Goal: Communication & Community: Answer question/provide support

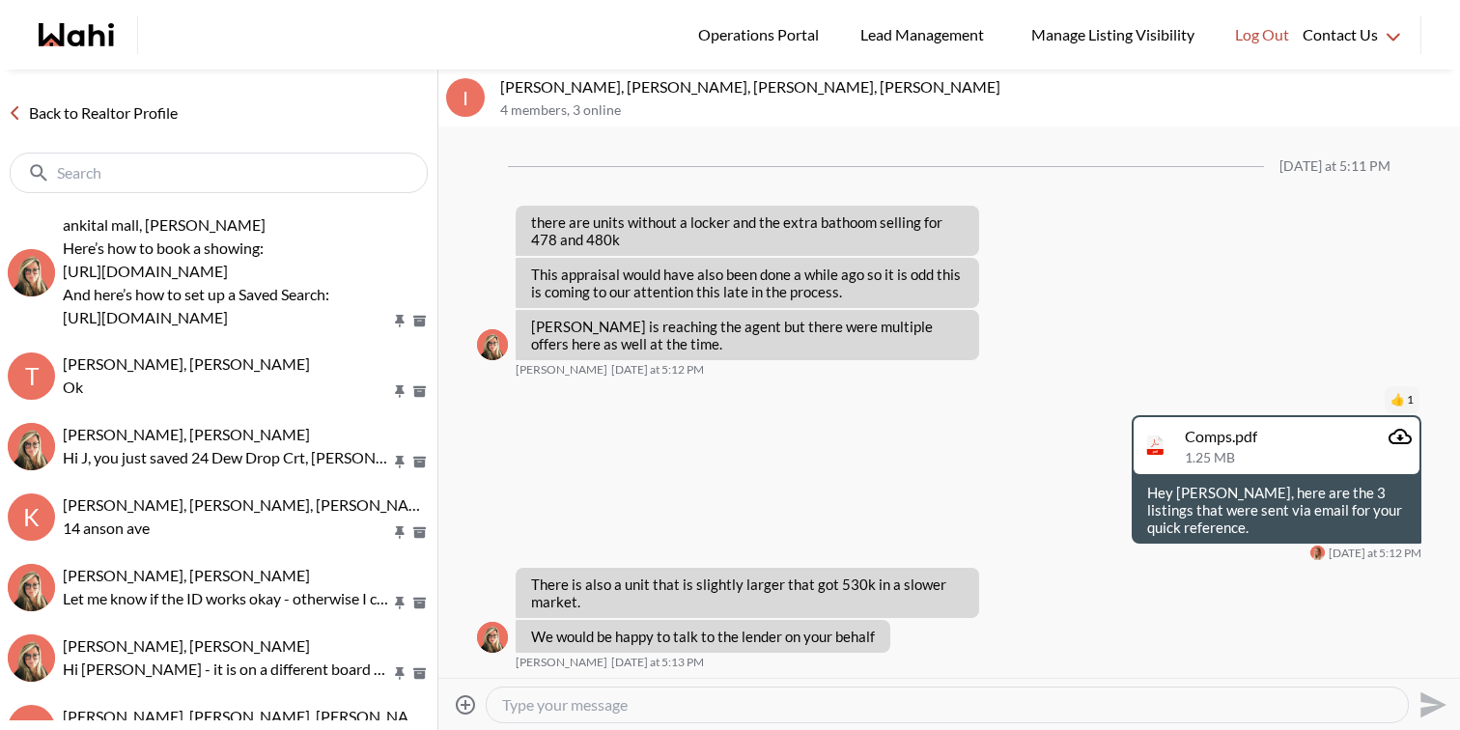
scroll to position [2290, 0]
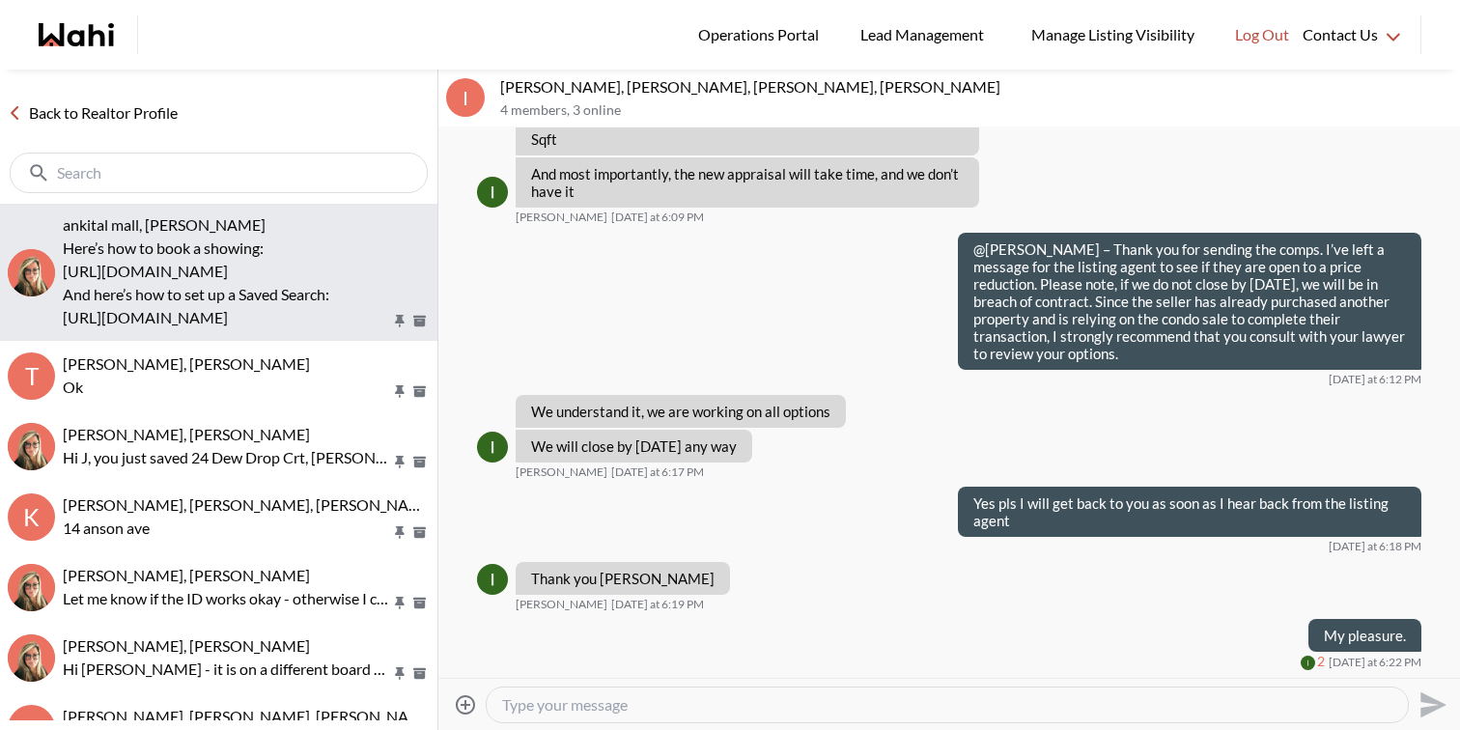
click at [161, 264] on p "https://www.loom.com/share/97a21afd93034776aed811439910dbb1?sid=a34c7731-4645-4…" at bounding box center [227, 271] width 328 height 23
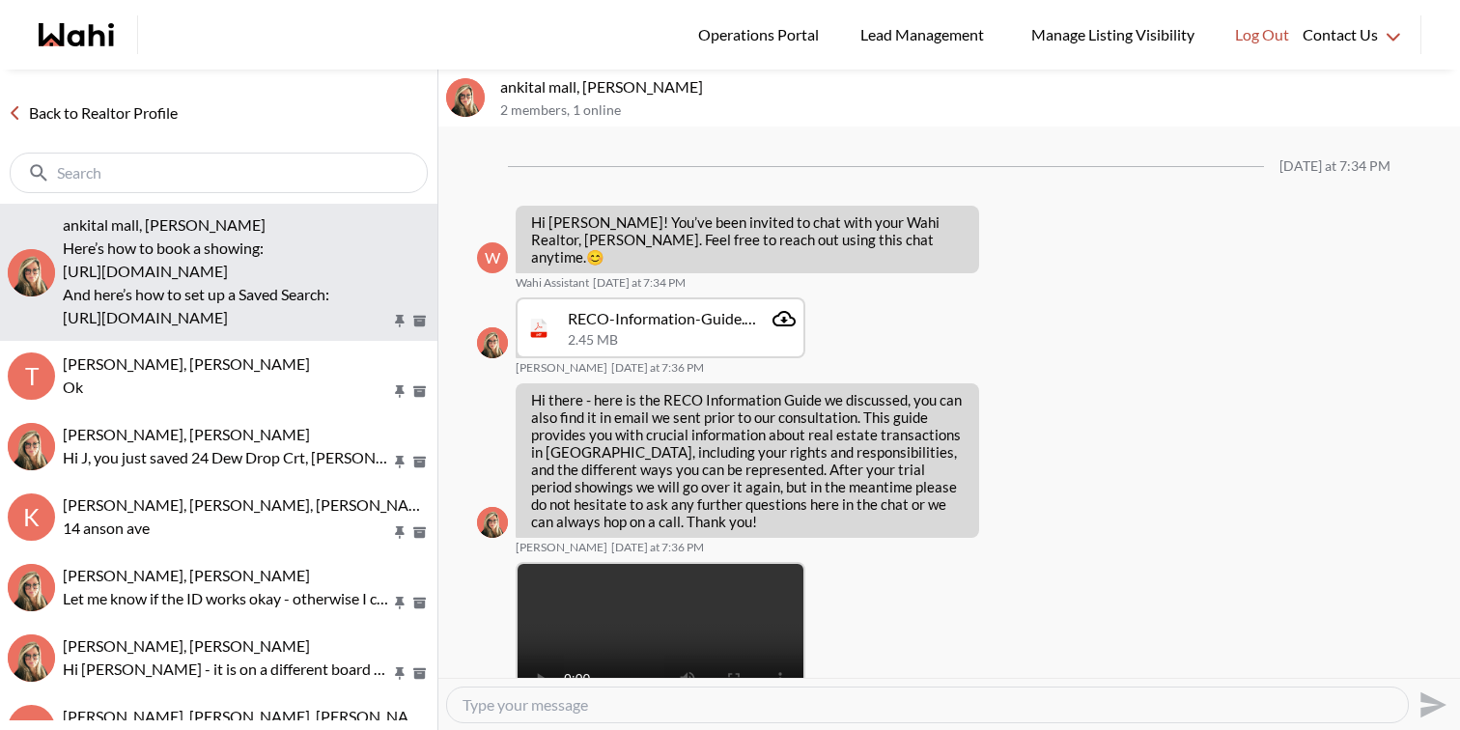
scroll to position [564, 0]
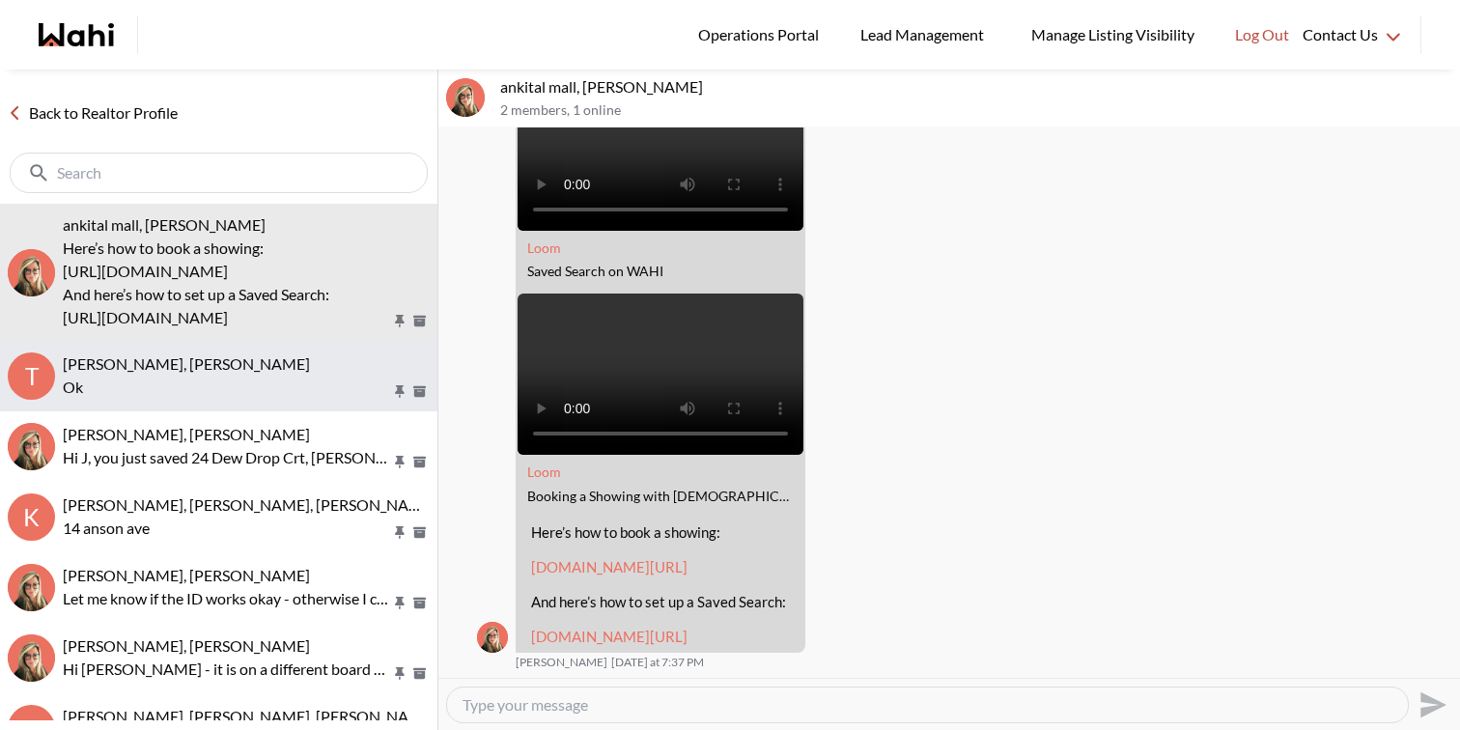
click at [160, 384] on p "Ok" at bounding box center [227, 387] width 328 height 23
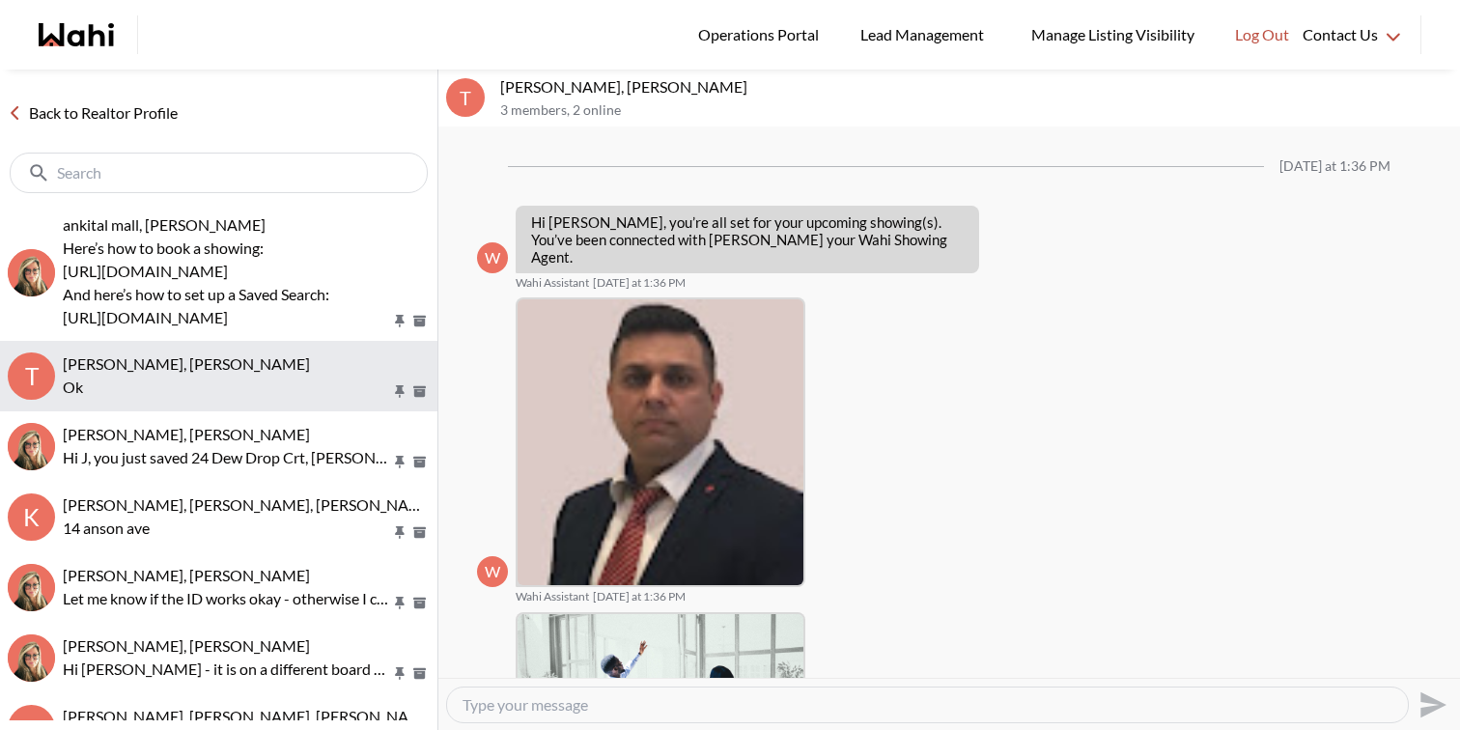
scroll to position [838, 0]
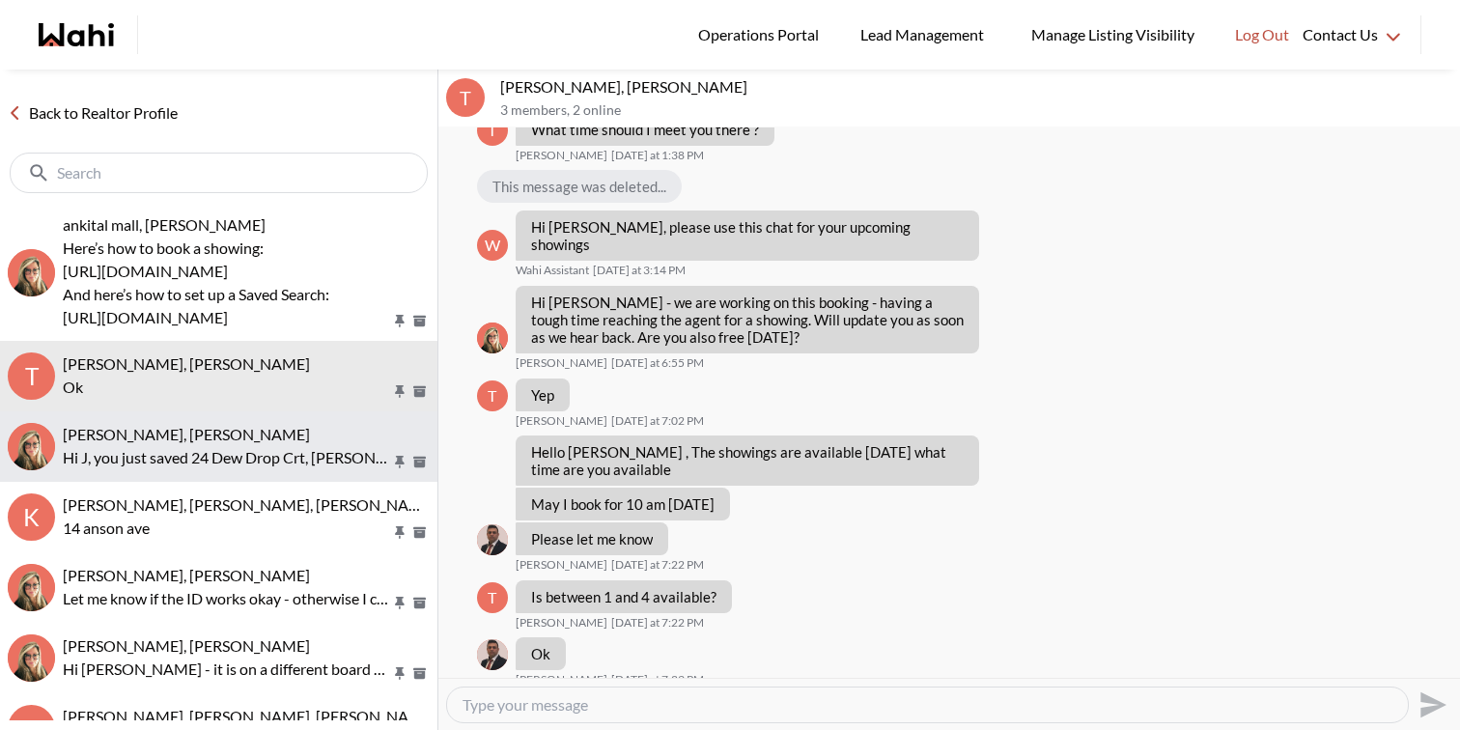
click at [170, 455] on p "Hi J, you just saved 24 Dew Drop Crt, Vaughan. Would you like to book a showing…" at bounding box center [227, 457] width 328 height 23
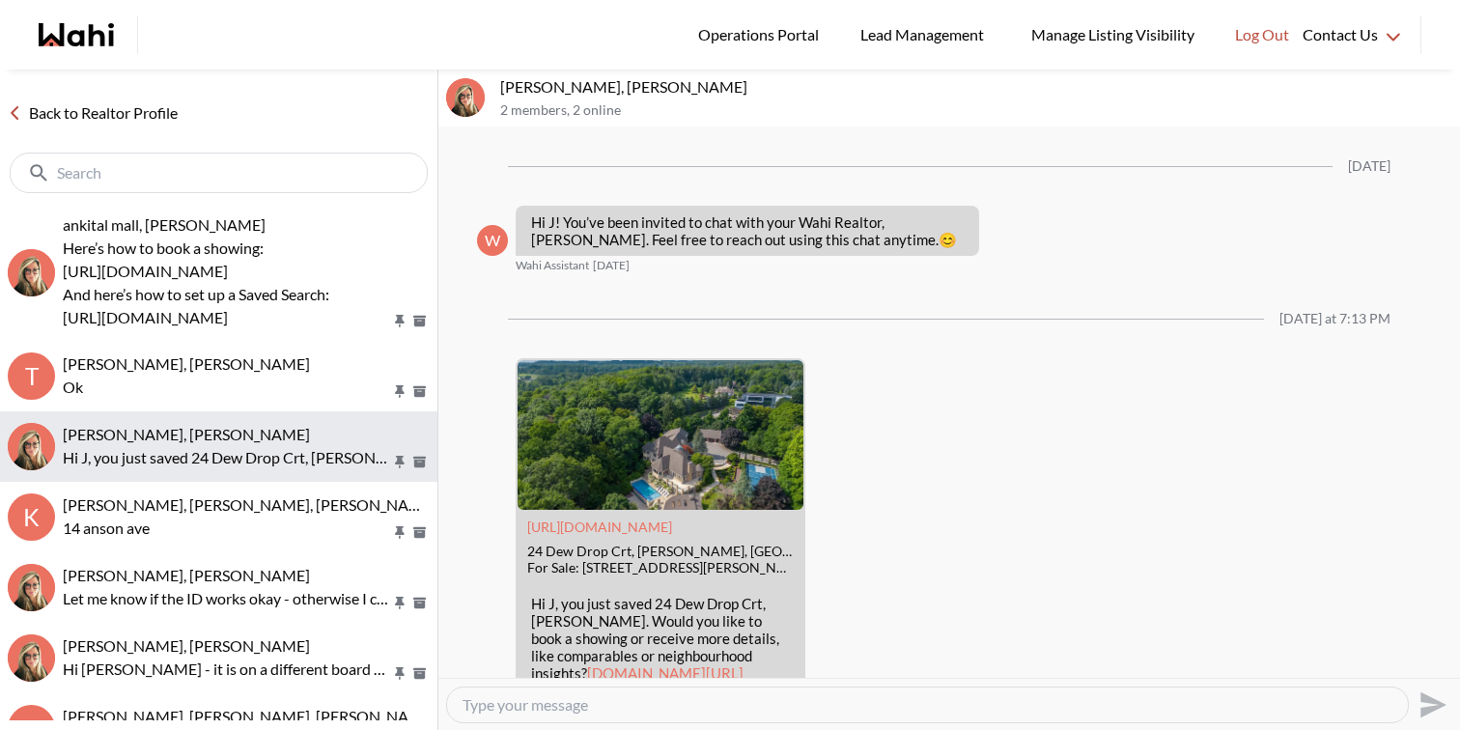
scroll to position [89, 0]
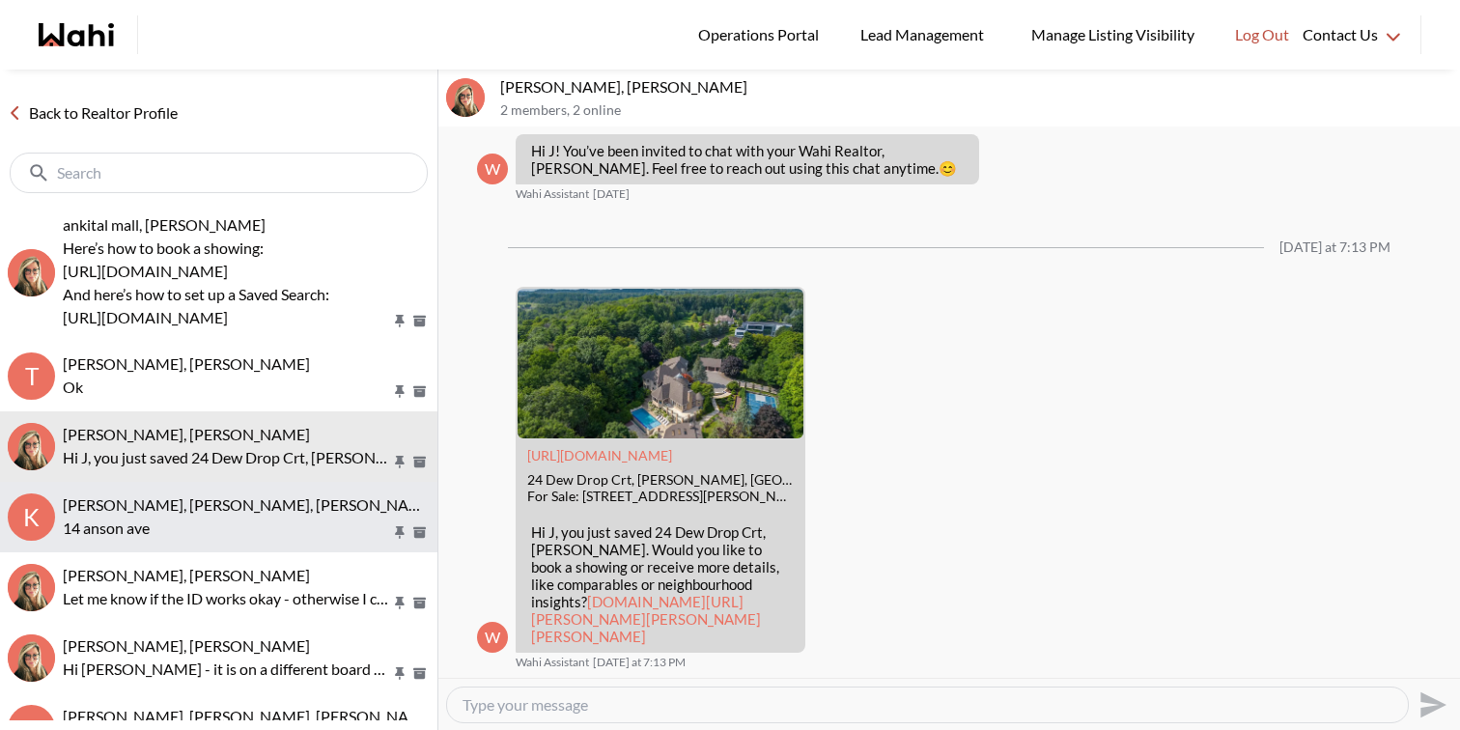
click at [172, 492] on button "K Keshav Nanda, Rohit, Wahi, Barbara 14 anson ave" at bounding box center [218, 517] width 437 height 70
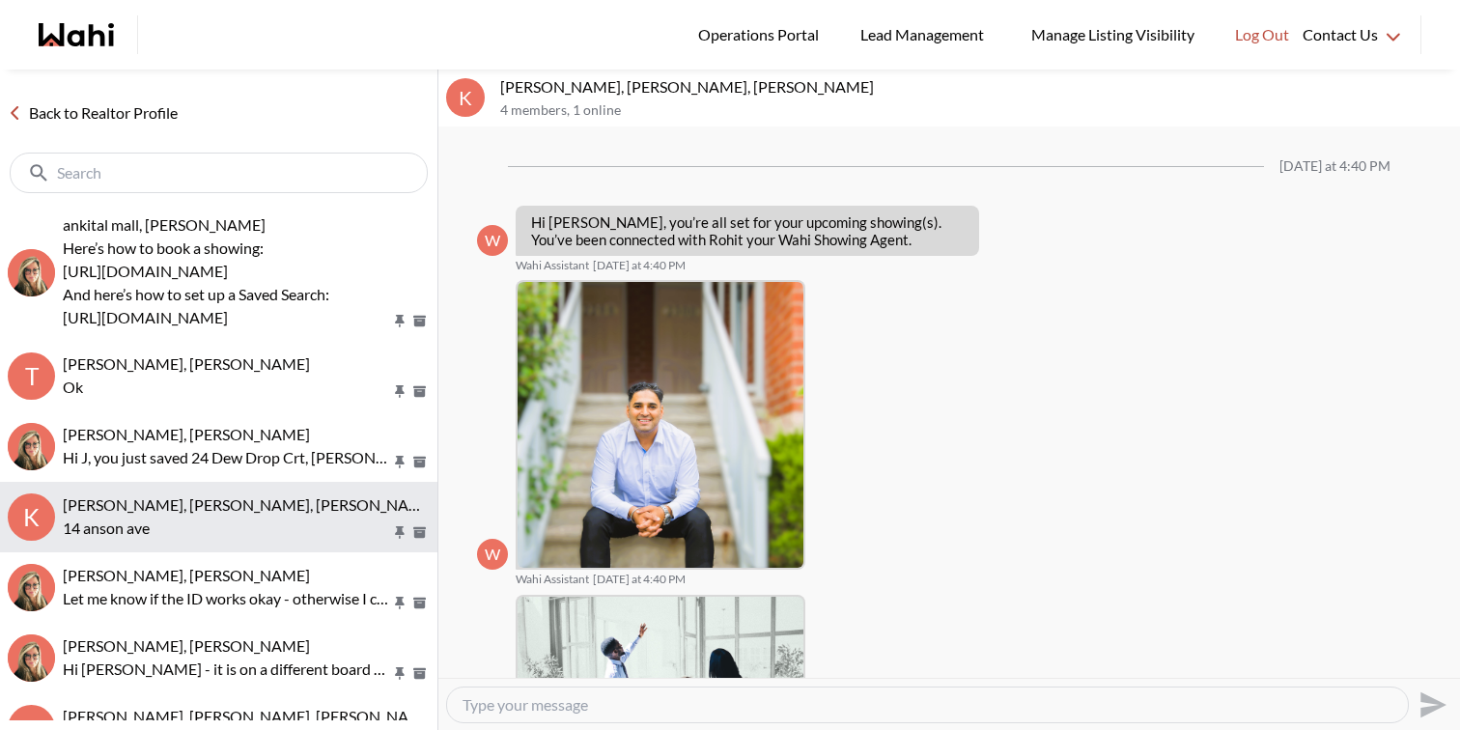
scroll to position [1537, 0]
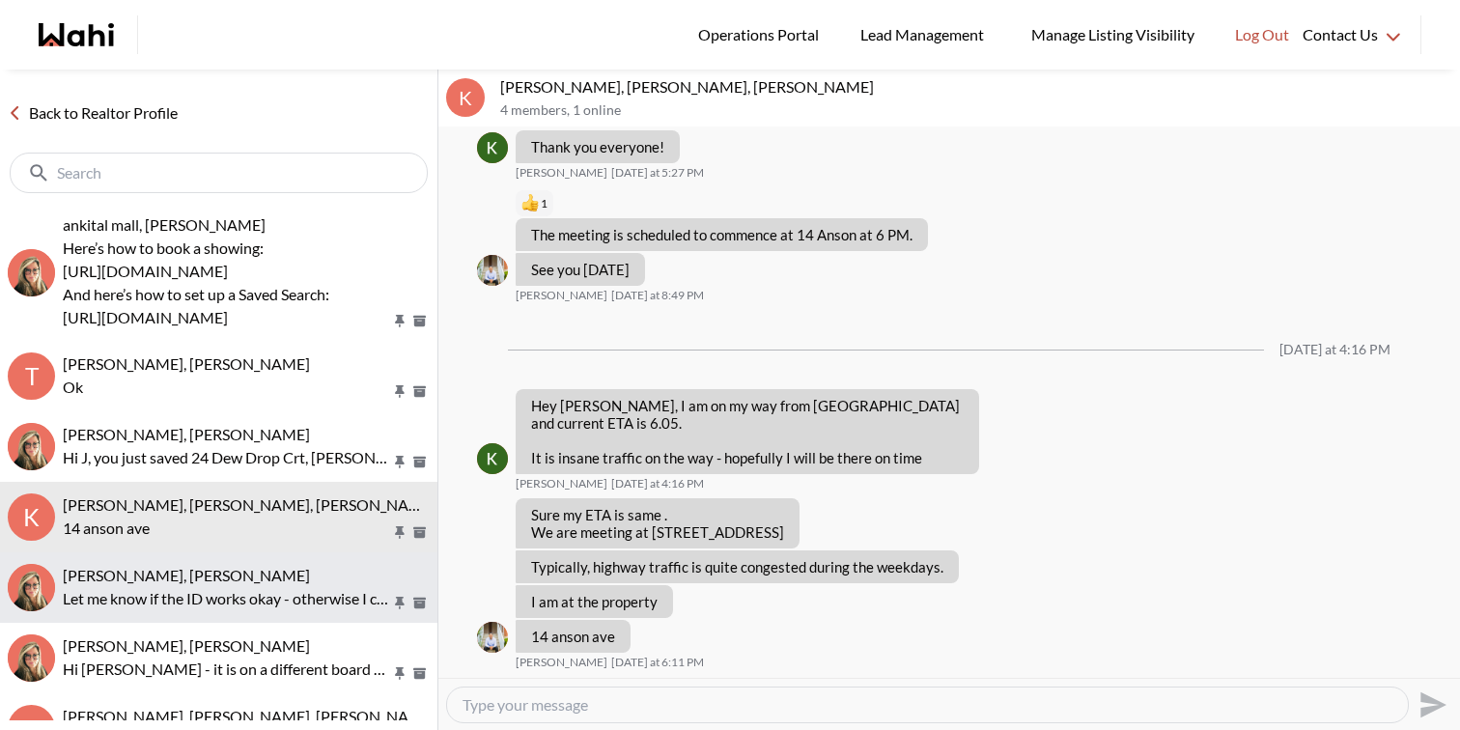
click at [182, 555] on button "Raisa Rahim, Barbara Let me know if the ID works okay - otherwise I can get you…" at bounding box center [218, 587] width 437 height 70
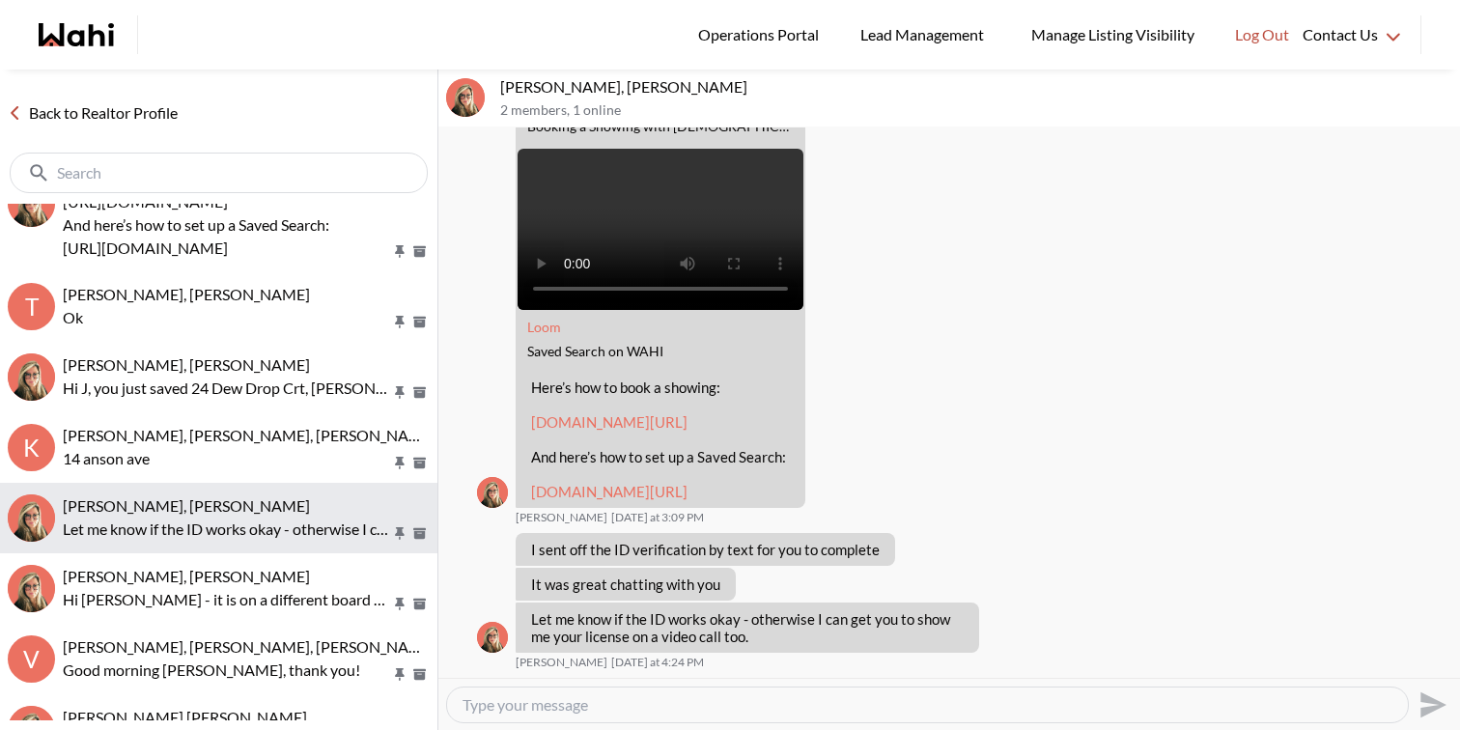
scroll to position [98, 0]
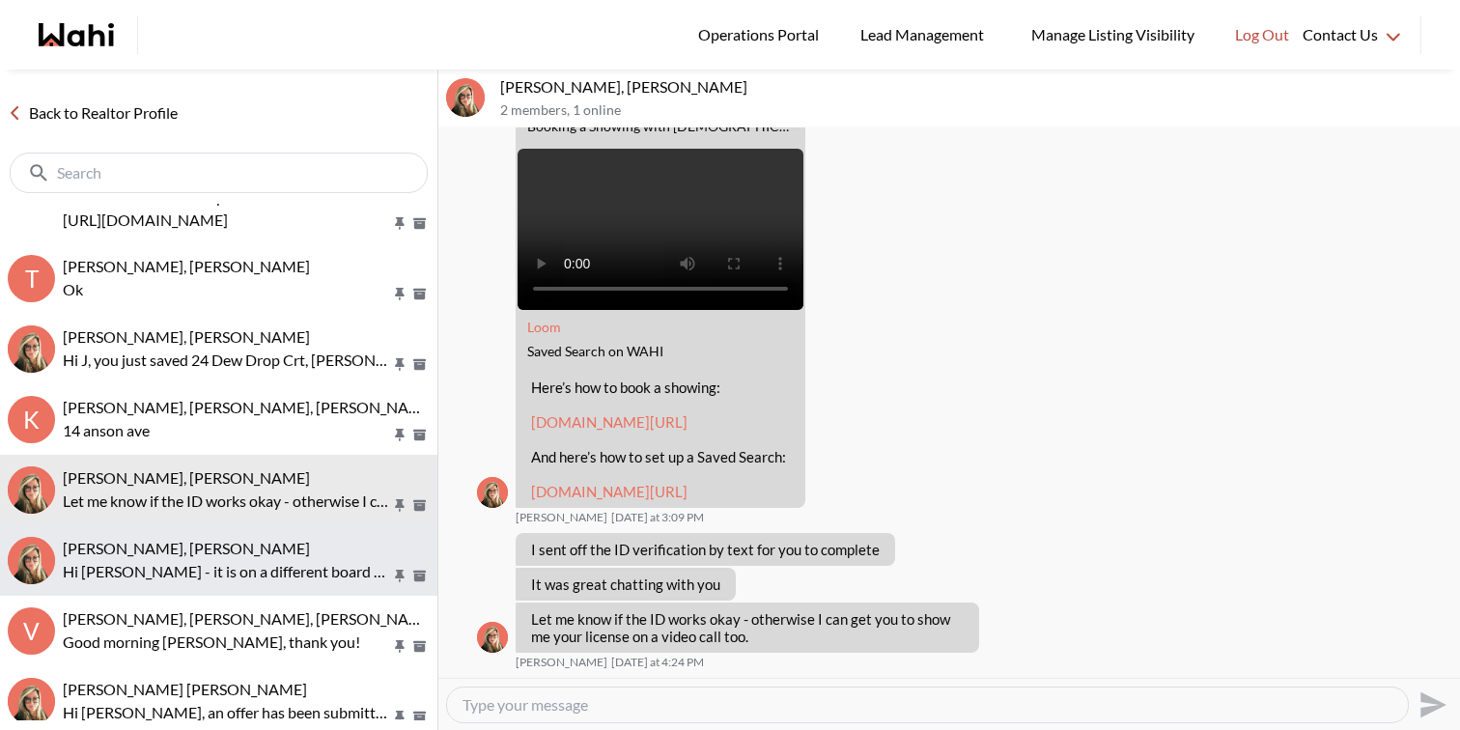
click at [195, 554] on div "tom smith, Barbara" at bounding box center [246, 548] width 367 height 19
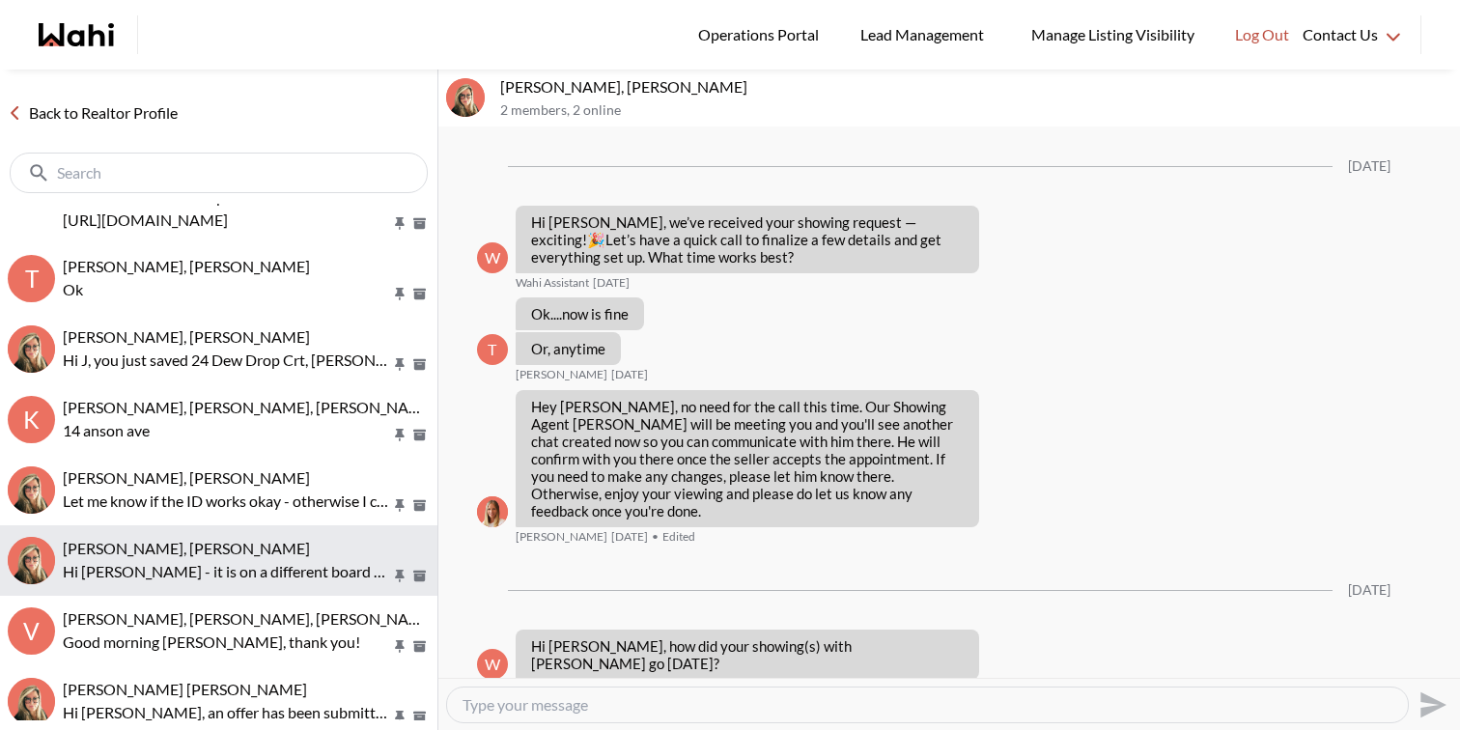
scroll to position [2048, 0]
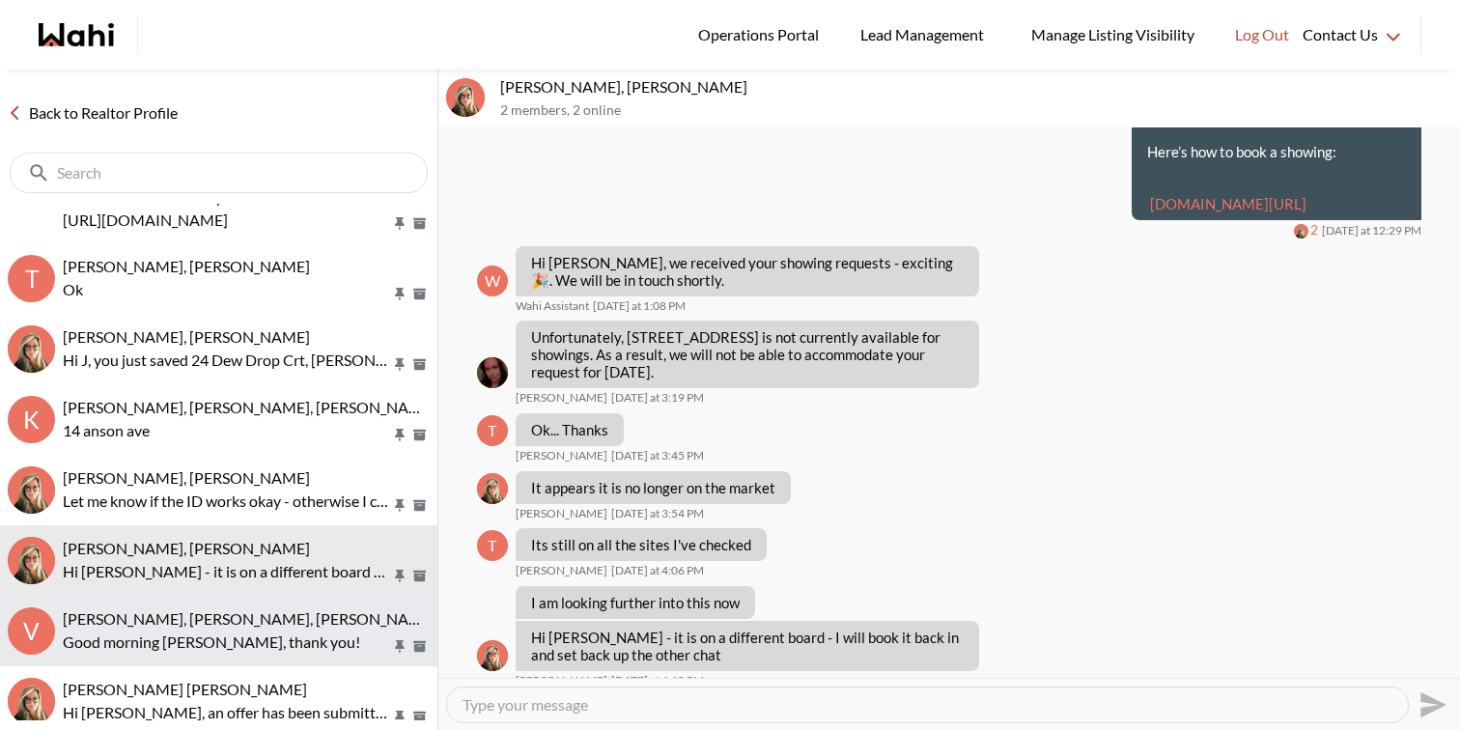
click at [200, 610] on span "Volodymyr Vozniak, Barbara, Faraz, Alicia" at bounding box center [313, 618] width 500 height 18
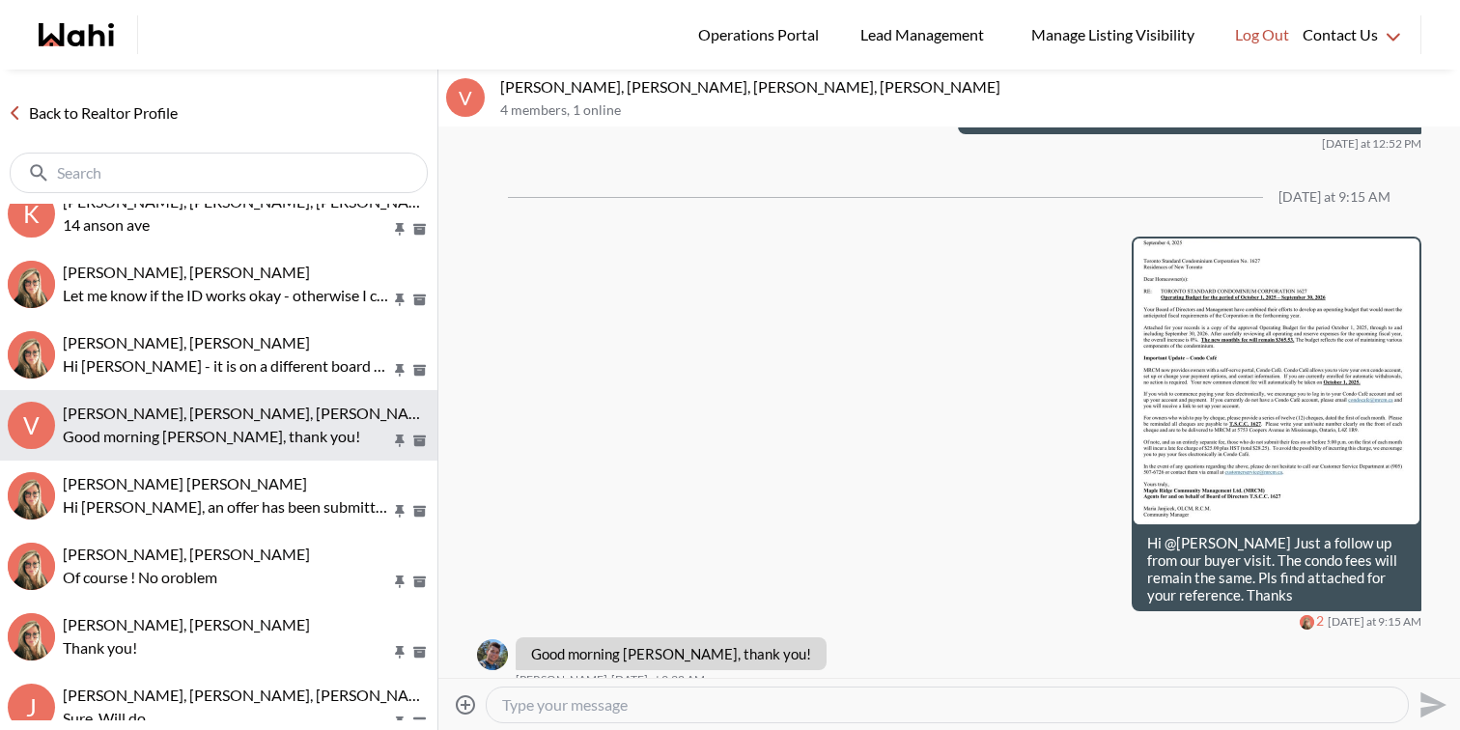
scroll to position [304, 0]
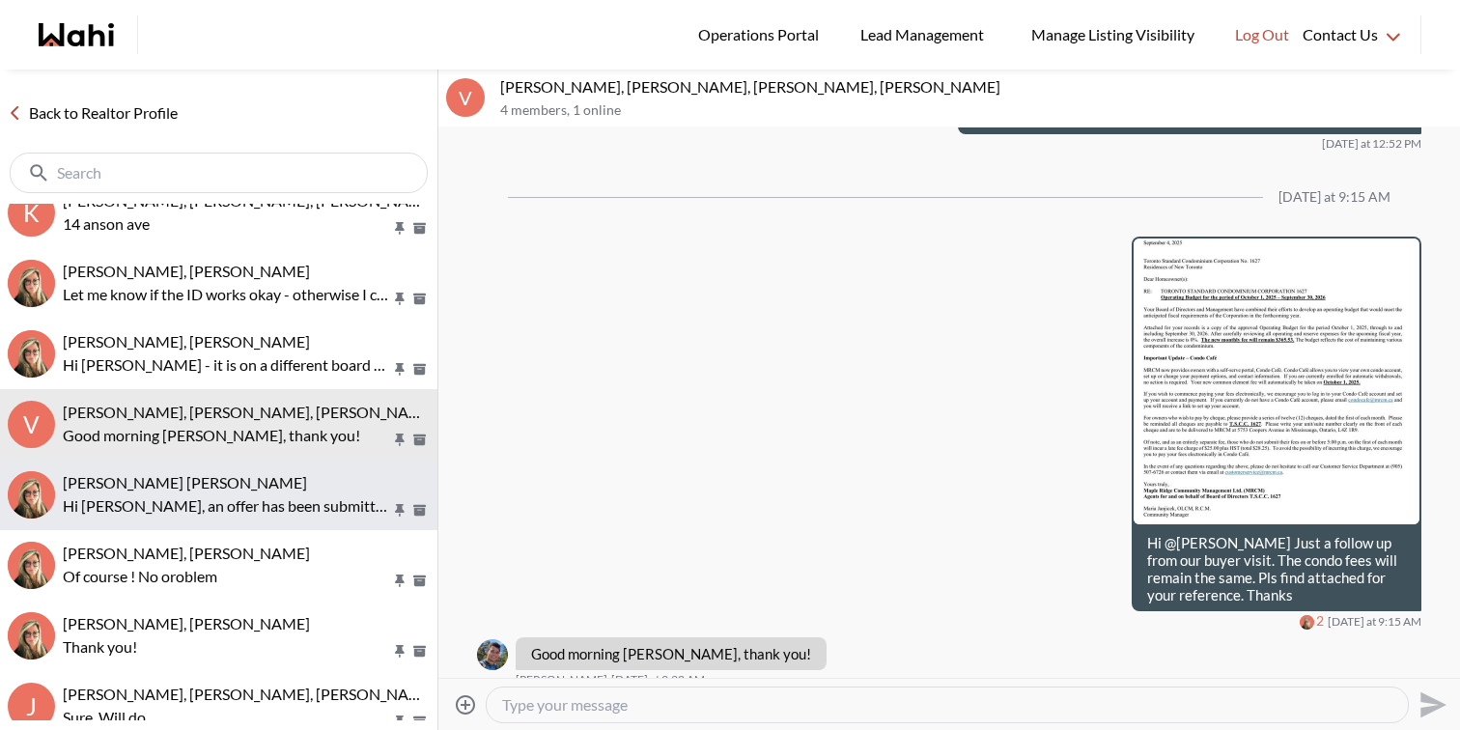
click at [186, 518] on button "Meghan DuCille, Barbara Hi Meghan, an offer has been submitted for 30 Inn on th…" at bounding box center [218, 495] width 437 height 70
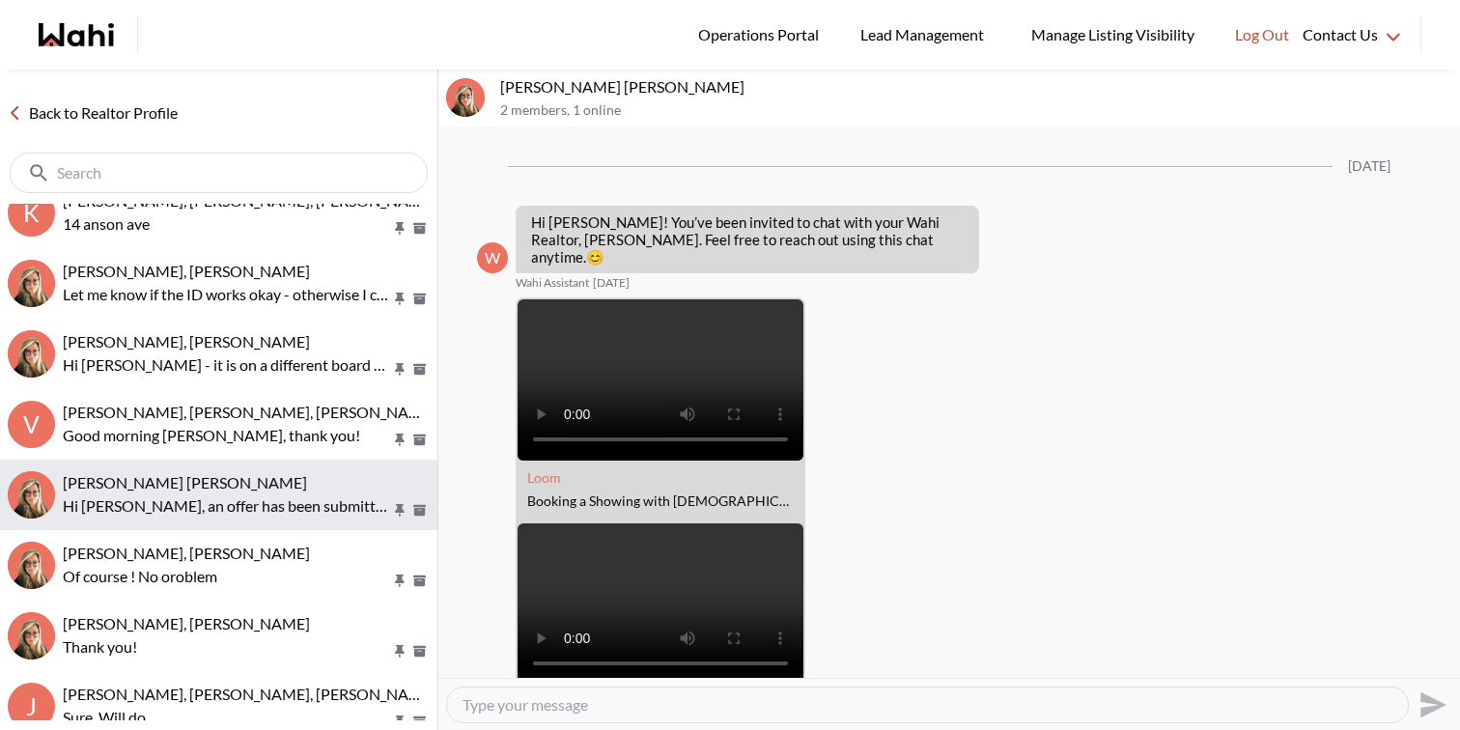
scroll to position [2915, 0]
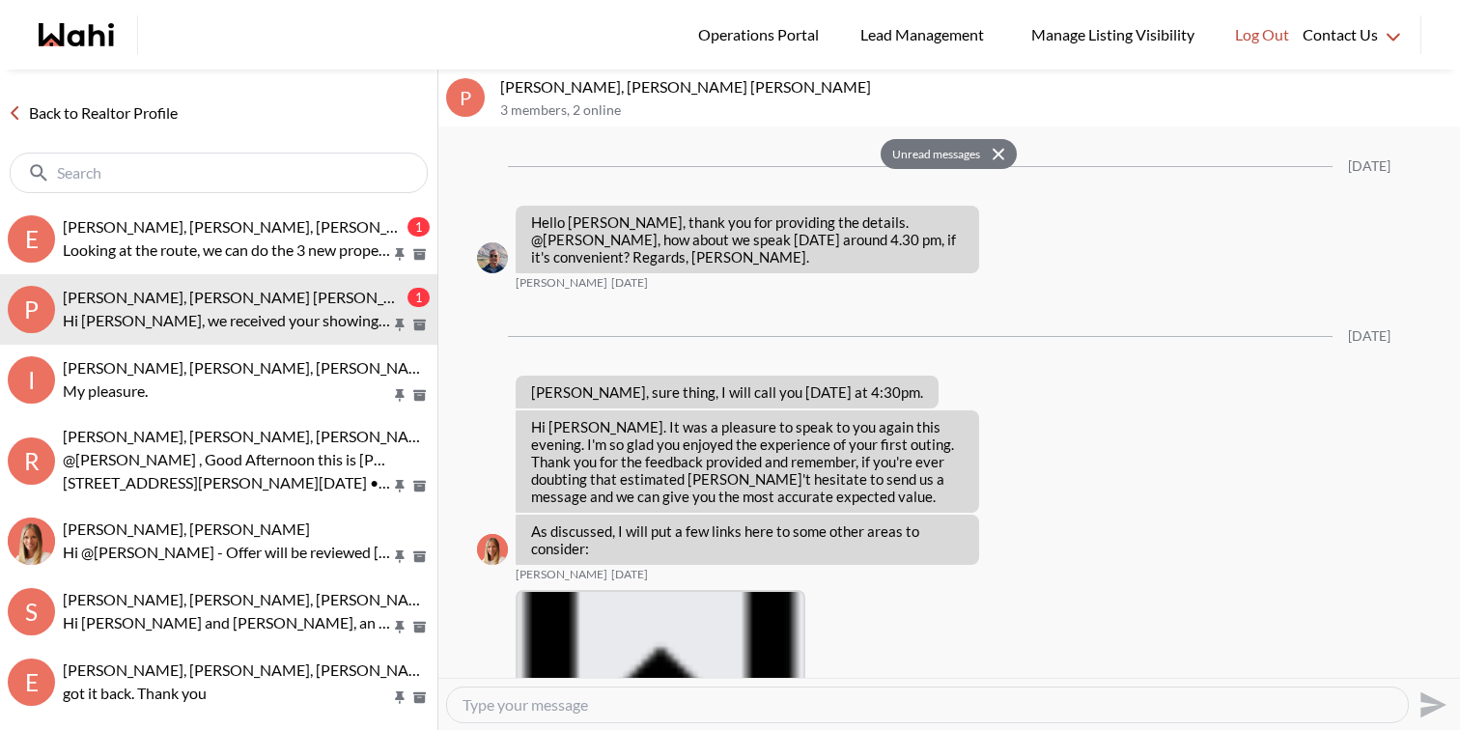
scroll to position [4604, 0]
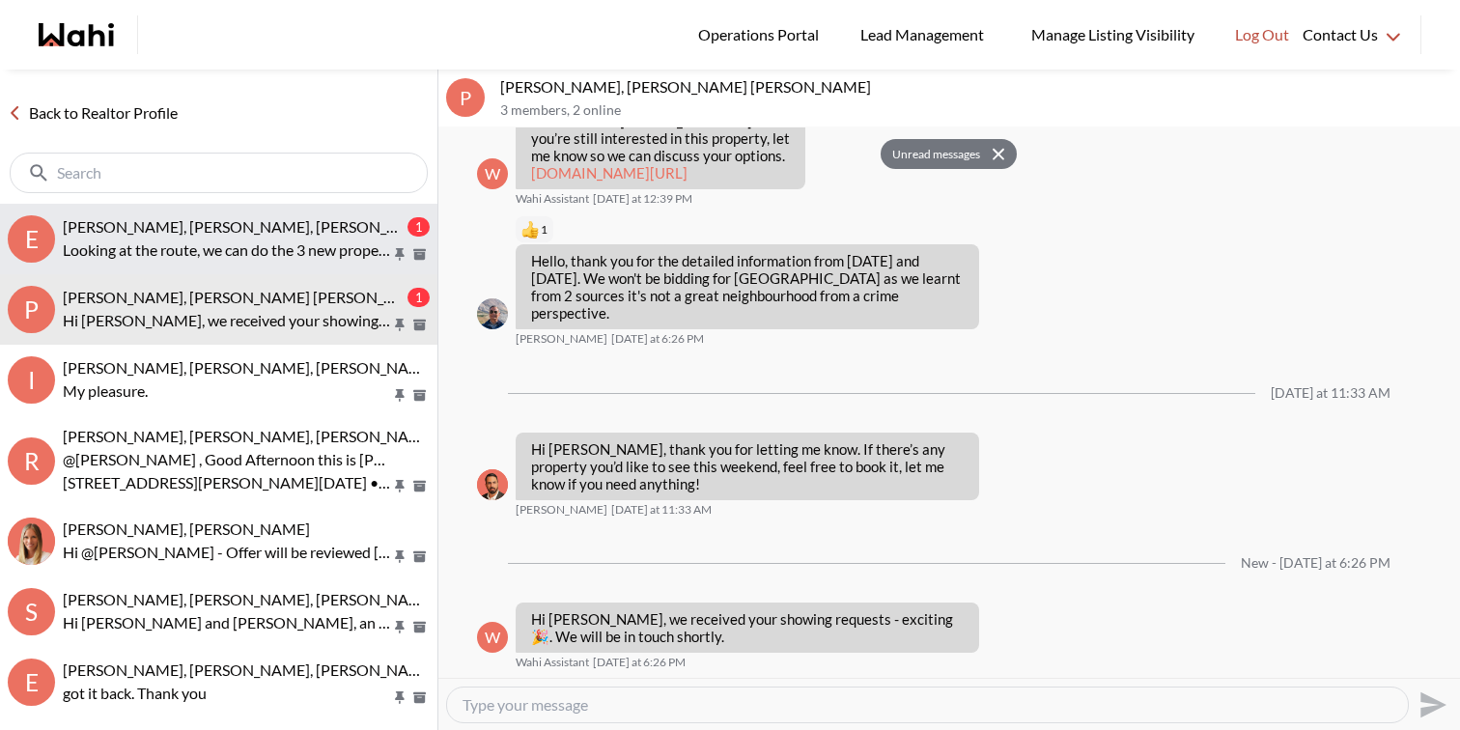
click at [186, 222] on span "[PERSON_NAME], [PERSON_NAME], [PERSON_NAME]" at bounding box center [250, 226] width 374 height 18
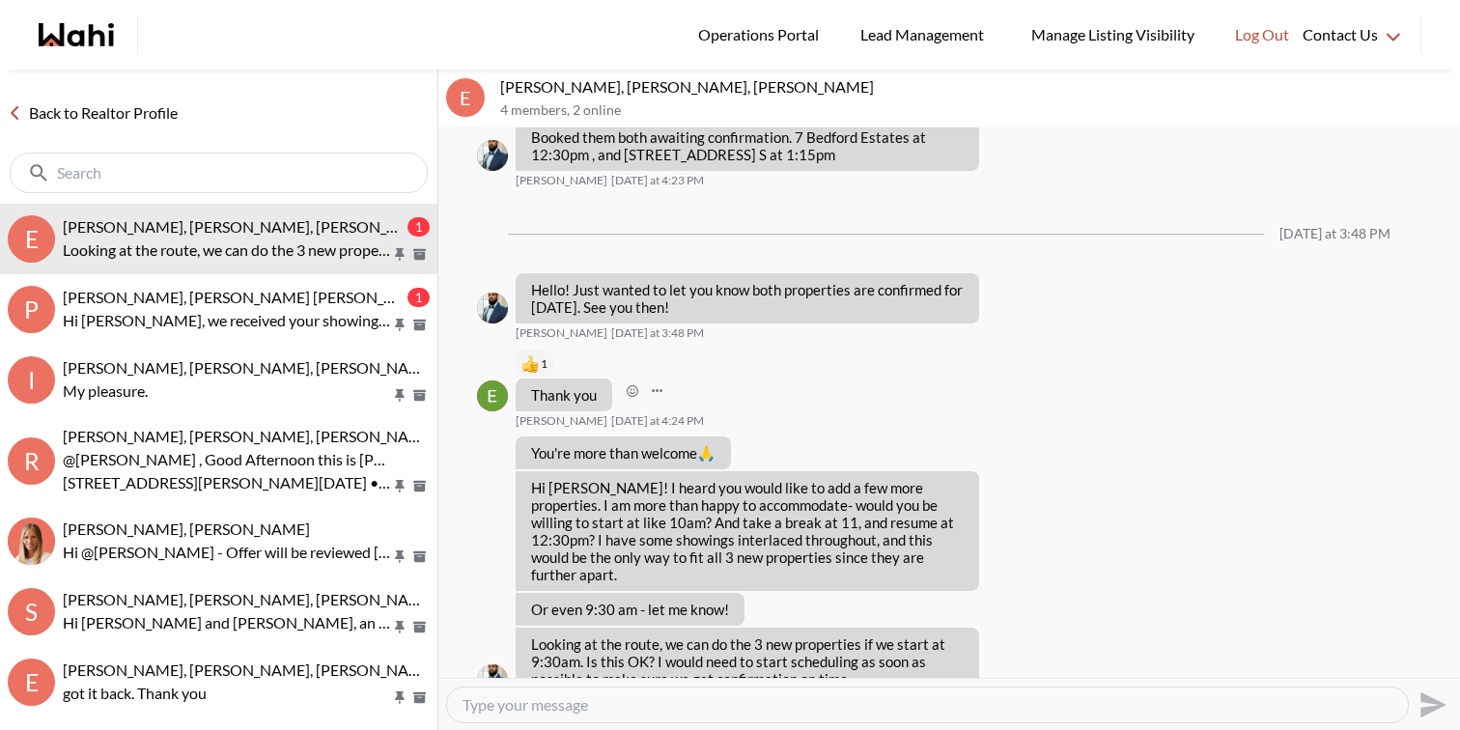
scroll to position [907, 0]
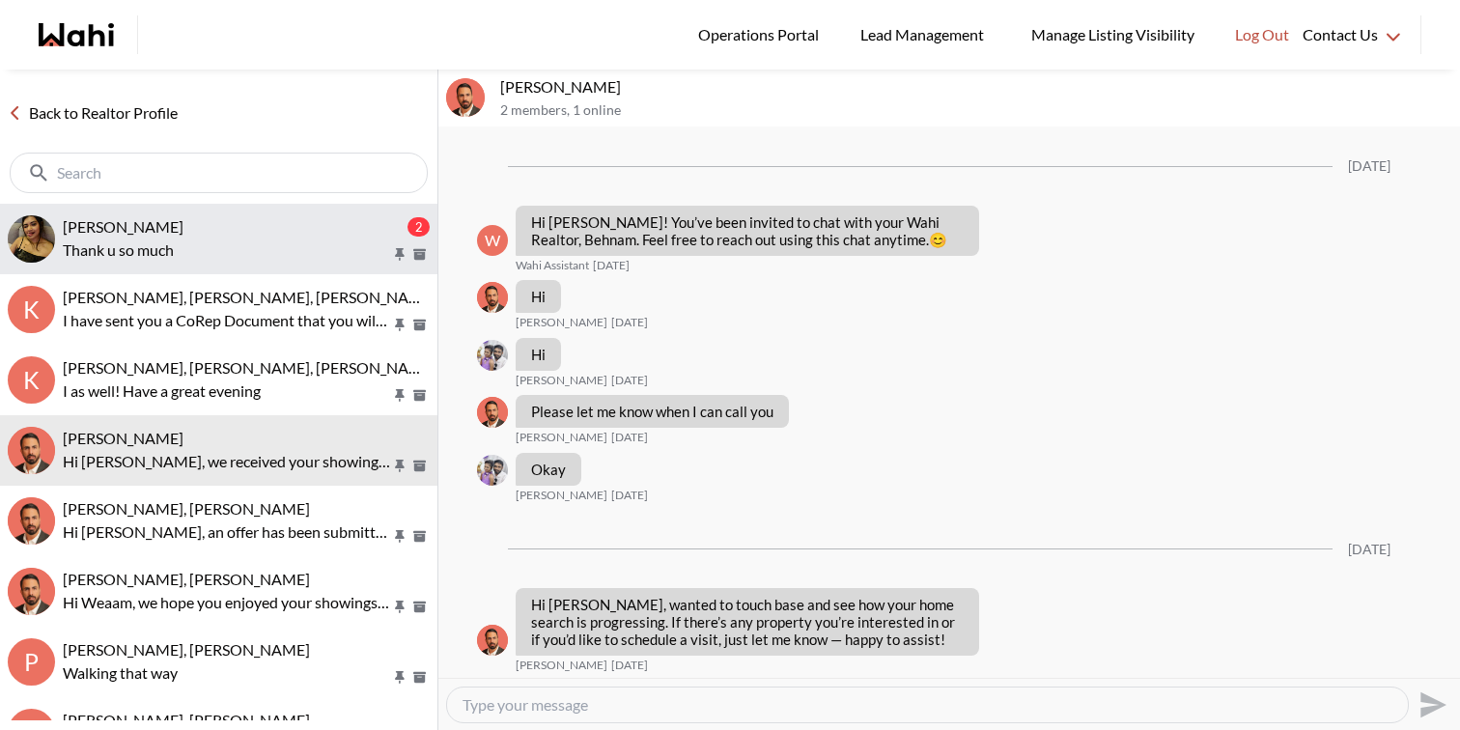
scroll to position [1434, 0]
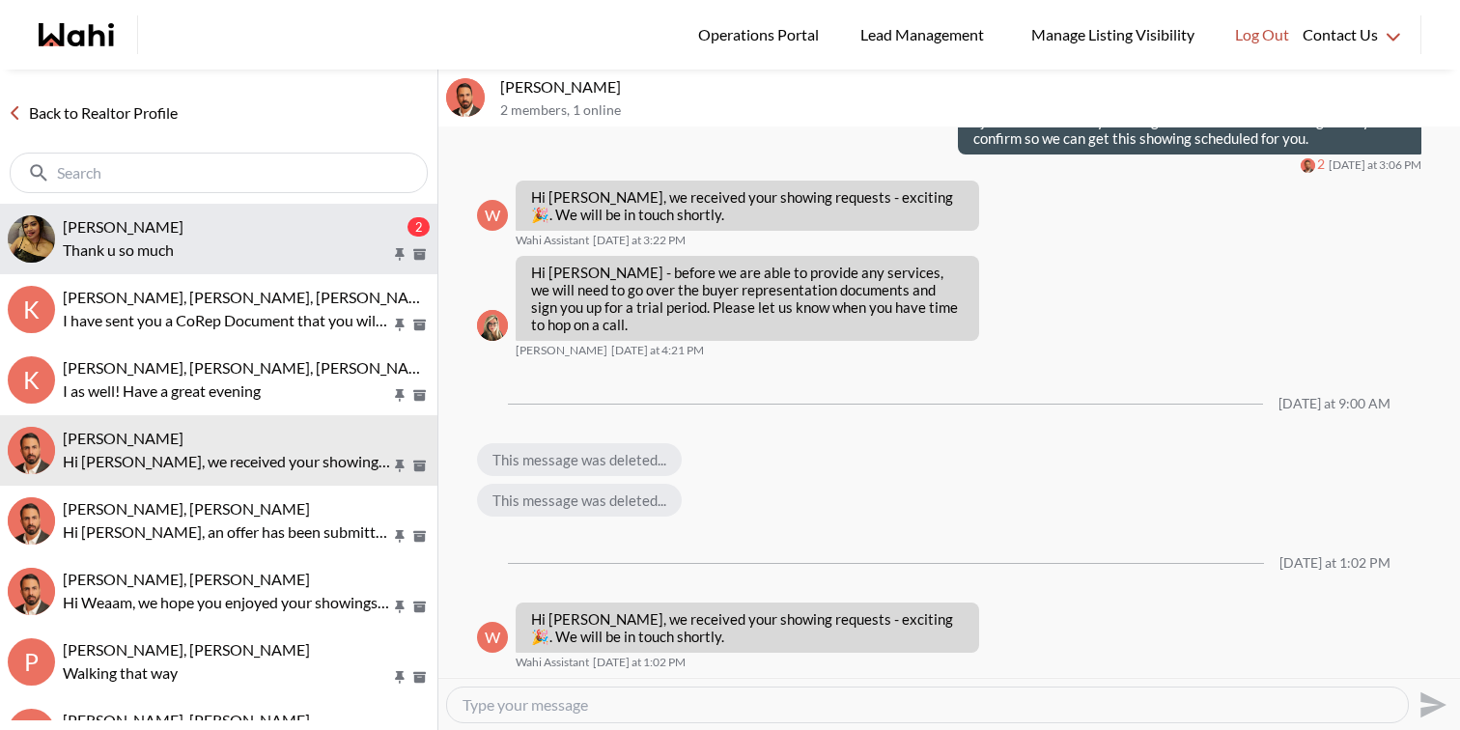
click at [162, 211] on button "[PERSON_NAME] 2 Thank u so much" at bounding box center [218, 239] width 437 height 70
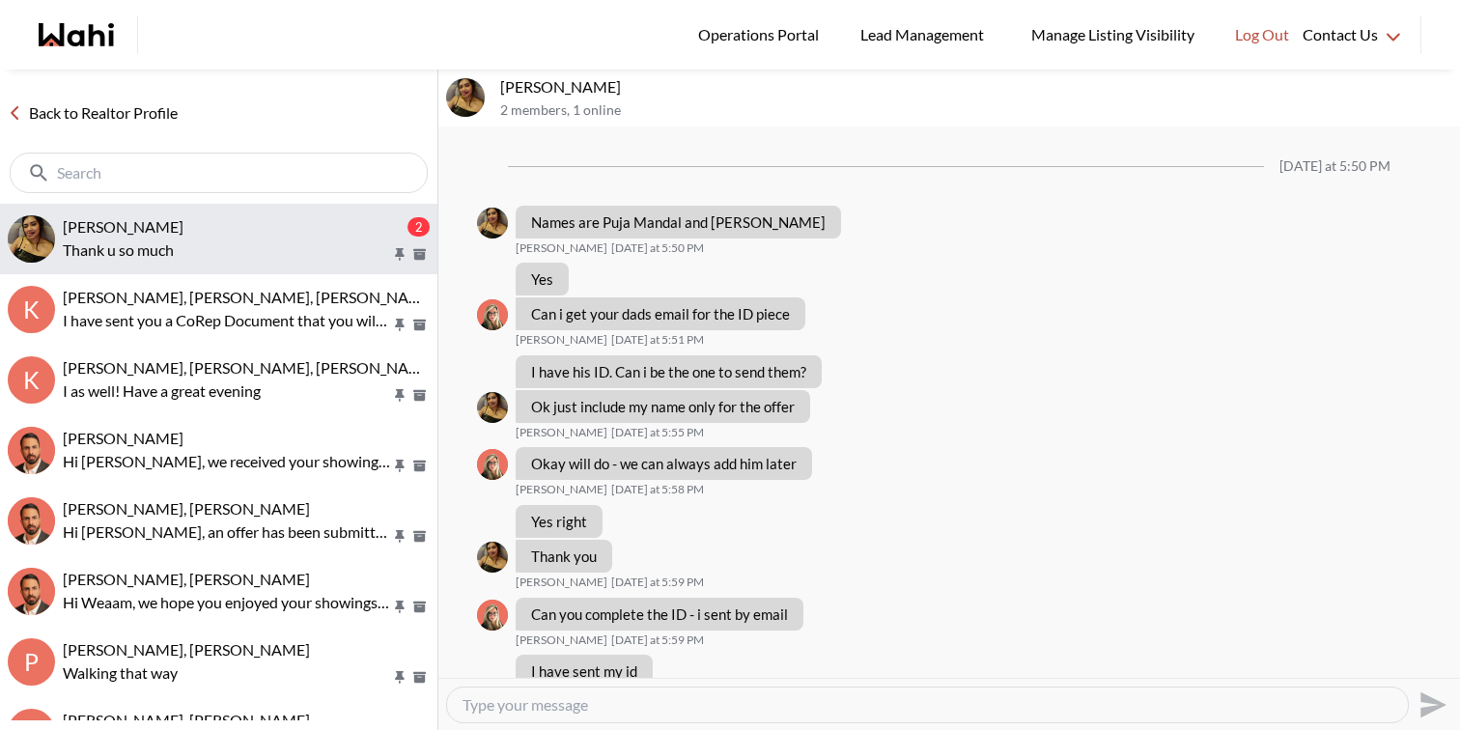
scroll to position [1031, 0]
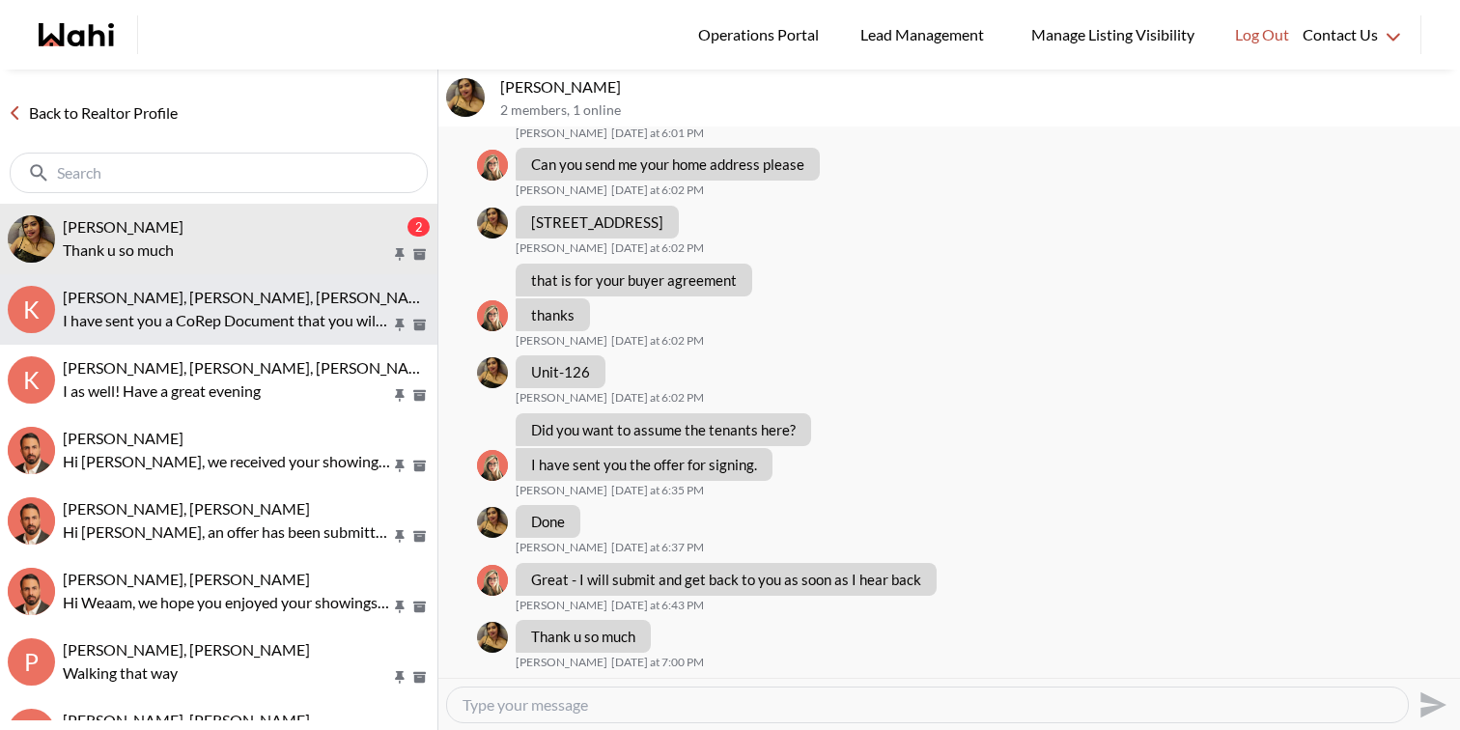
click at [303, 329] on p "I have sent you a CoRep Document that you will need to sign prior to your outin…" at bounding box center [227, 320] width 328 height 23
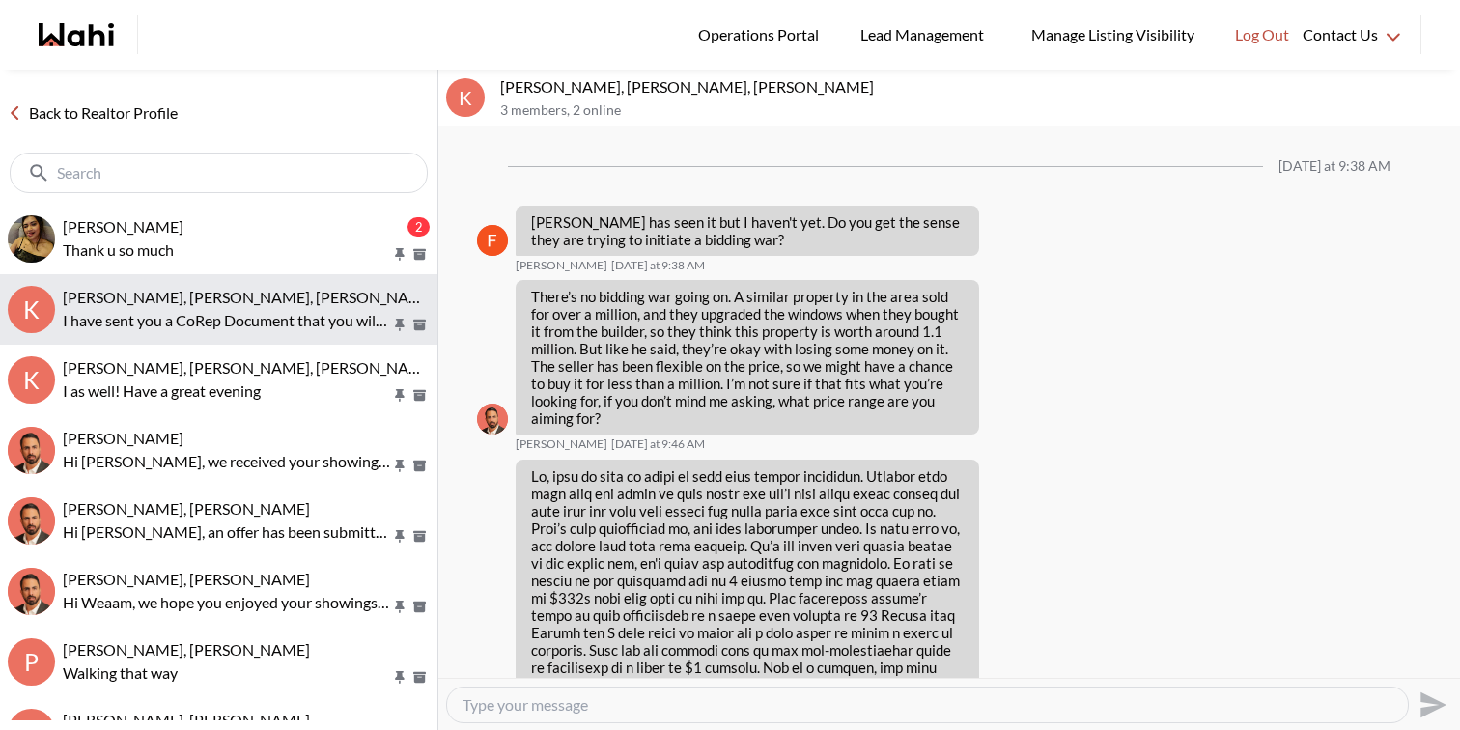
scroll to position [2579, 0]
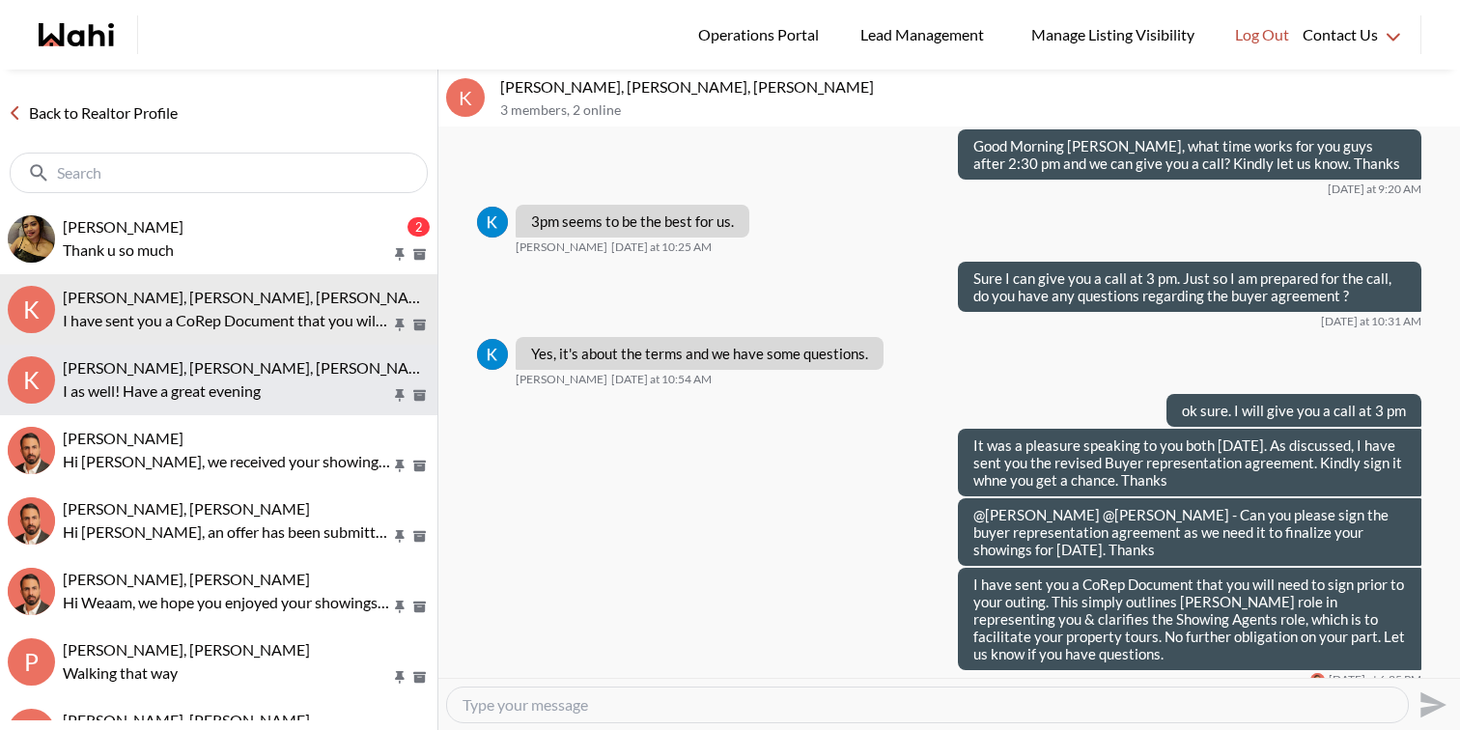
click at [289, 390] on p "I as well! Have a great evening" at bounding box center [227, 390] width 328 height 23
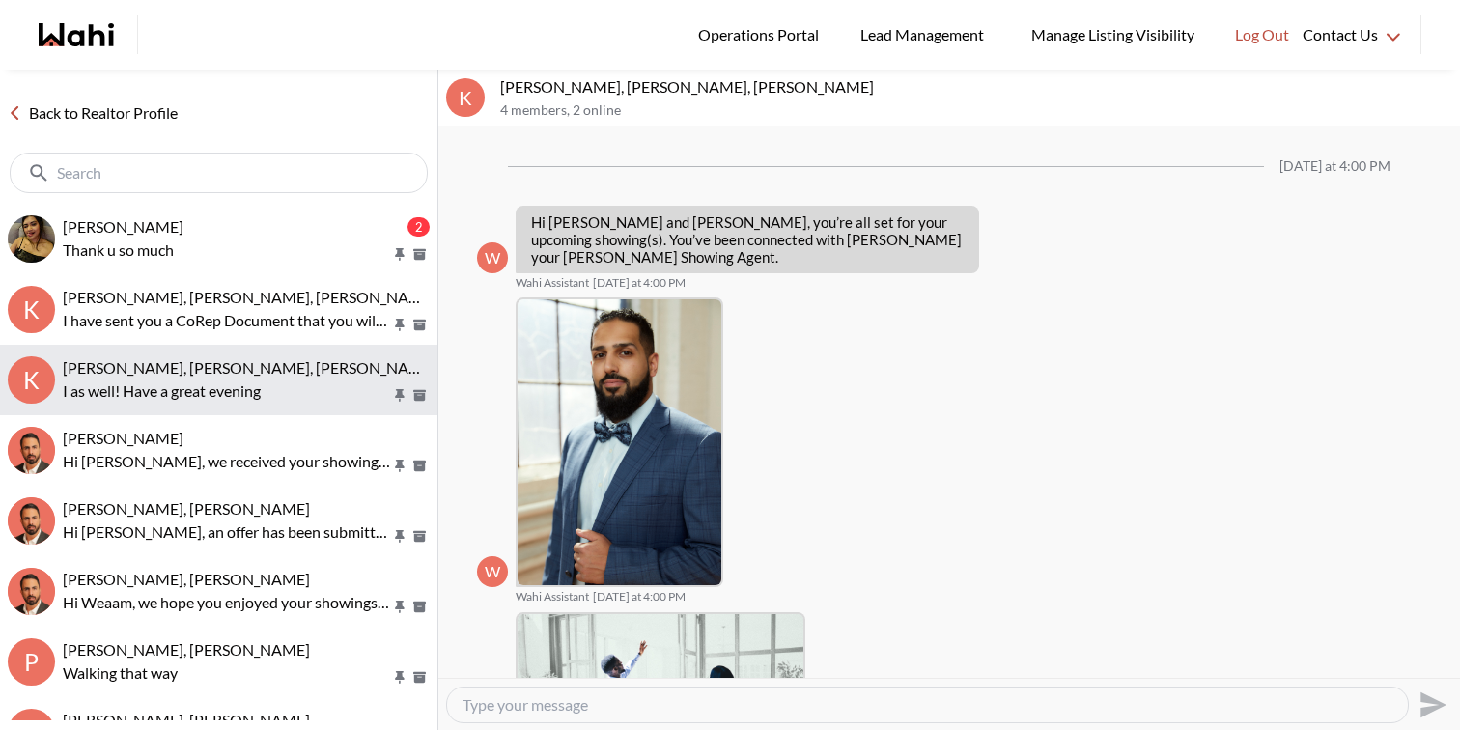
scroll to position [1507, 0]
